Goal: Task Accomplishment & Management: Use online tool/utility

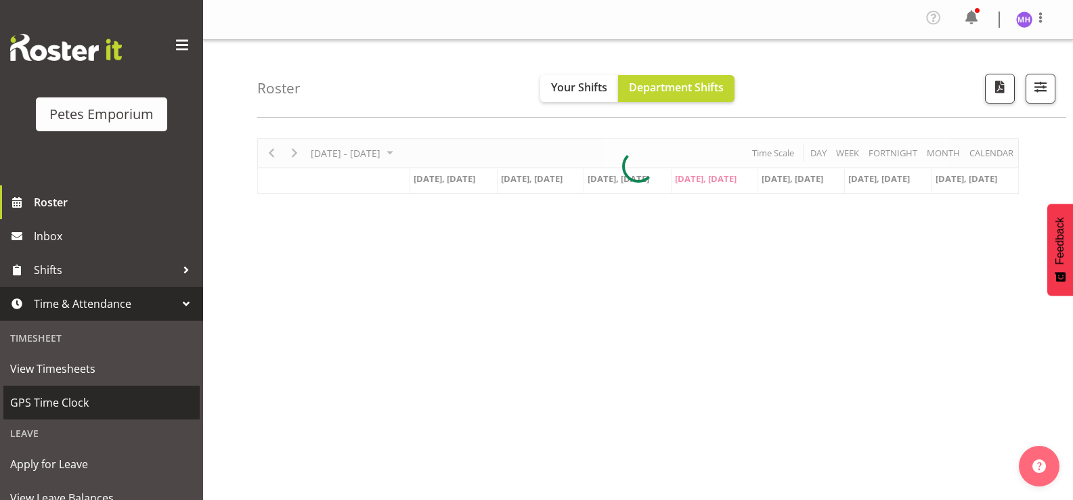
click at [106, 397] on span "GPS Time Clock" at bounding box center [101, 403] width 183 height 20
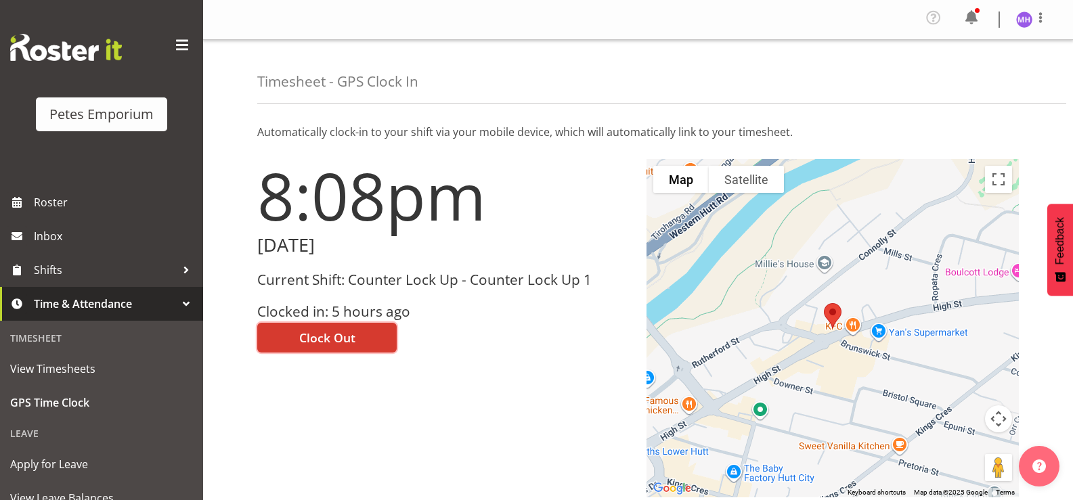
drag, startPoint x: 318, startPoint y: 336, endPoint x: 423, endPoint y: 293, distance: 113.3
click at [318, 336] on span "Clock Out" at bounding box center [327, 338] width 56 height 18
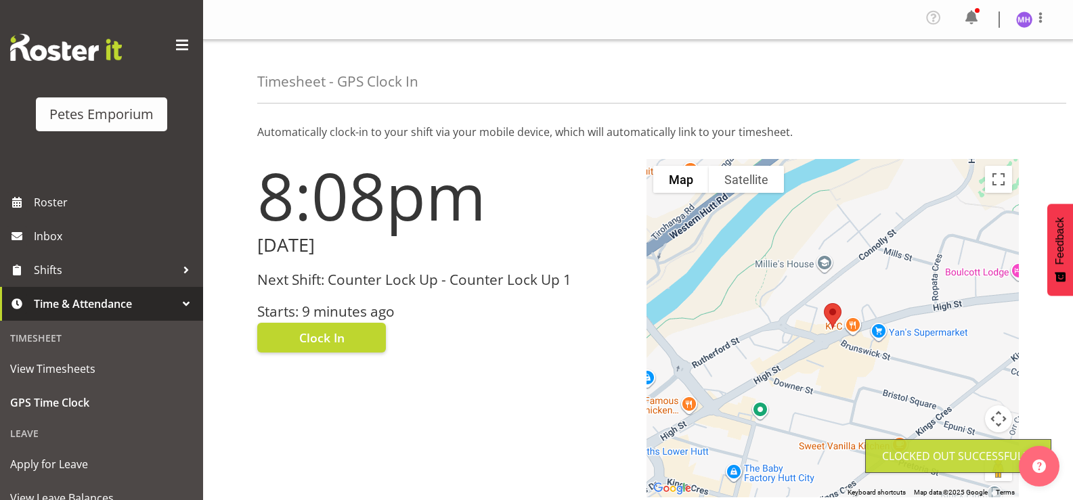
click at [1049, 18] on div "Profile Log Out" at bounding box center [1037, 19] width 43 height 20
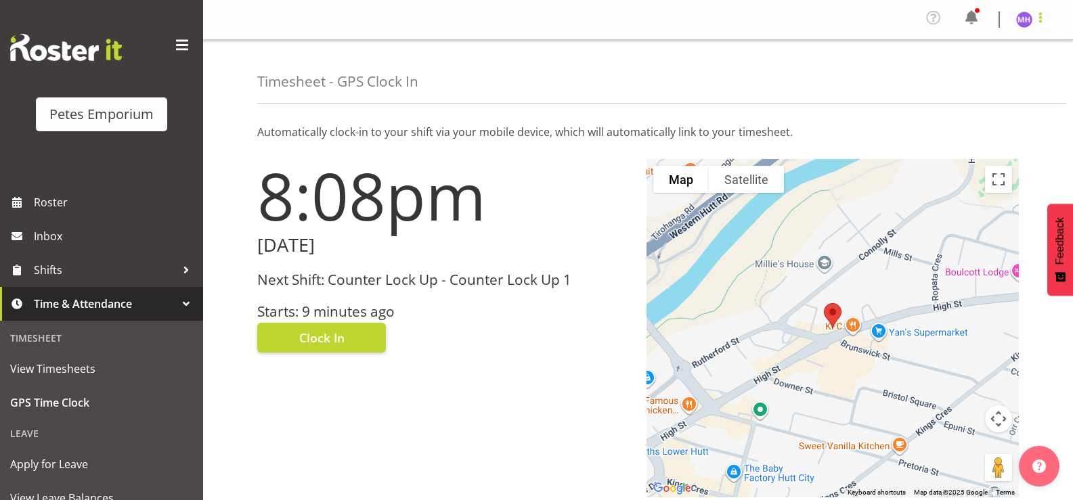
click at [1040, 21] on span at bounding box center [1040, 17] width 16 height 16
click at [999, 72] on link "Log Out" at bounding box center [984, 74] width 130 height 24
